Goal: Find specific page/section: Find specific page/section

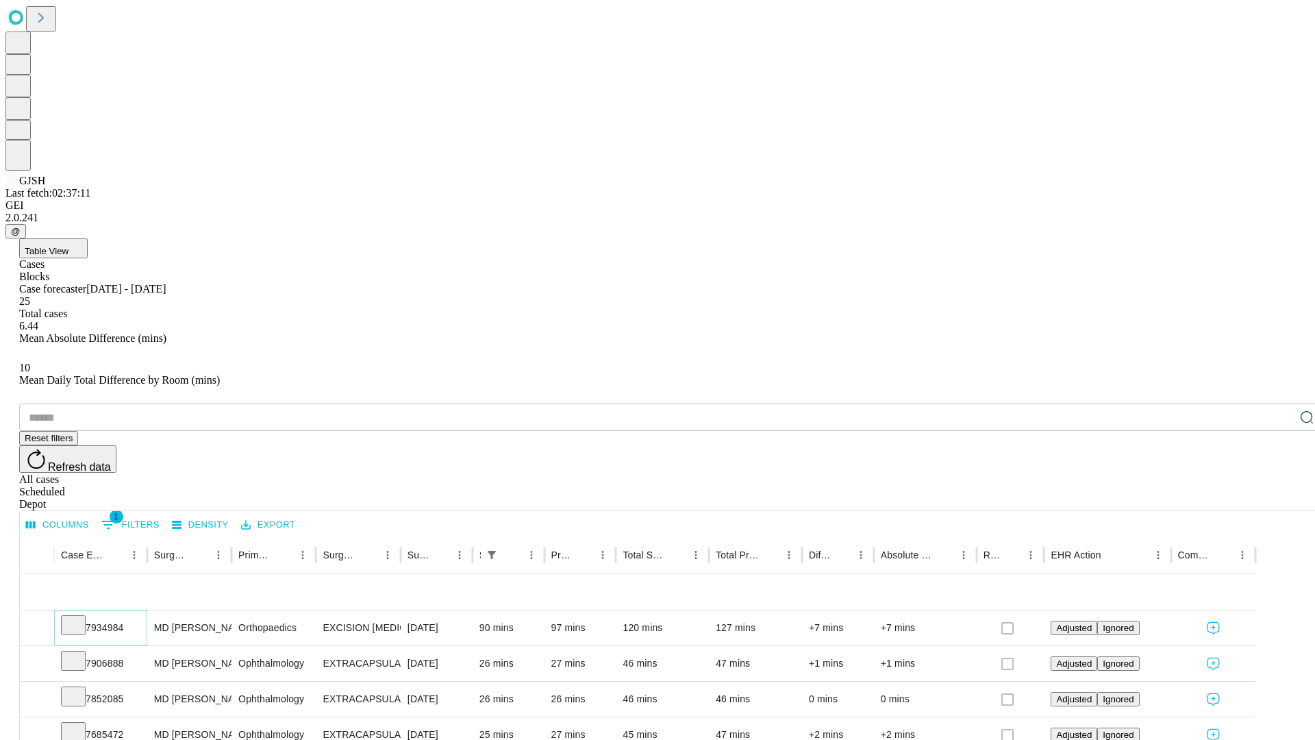
click at [80, 617] on icon at bounding box center [73, 624] width 14 height 14
